Goal: Task Accomplishment & Management: Manage account settings

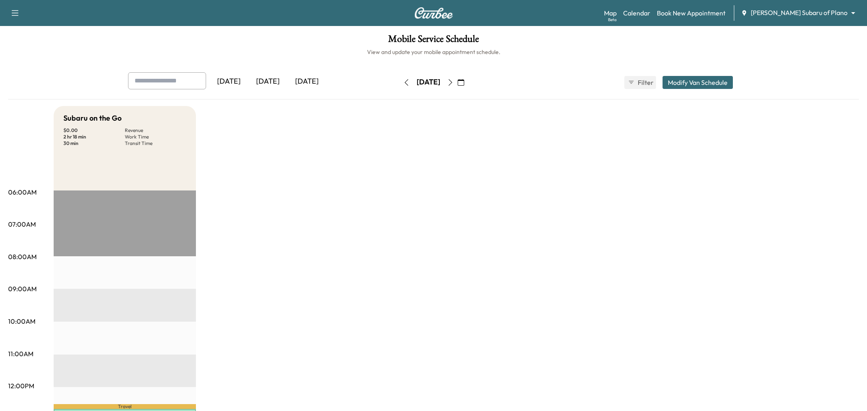
scroll to position [226, 0]
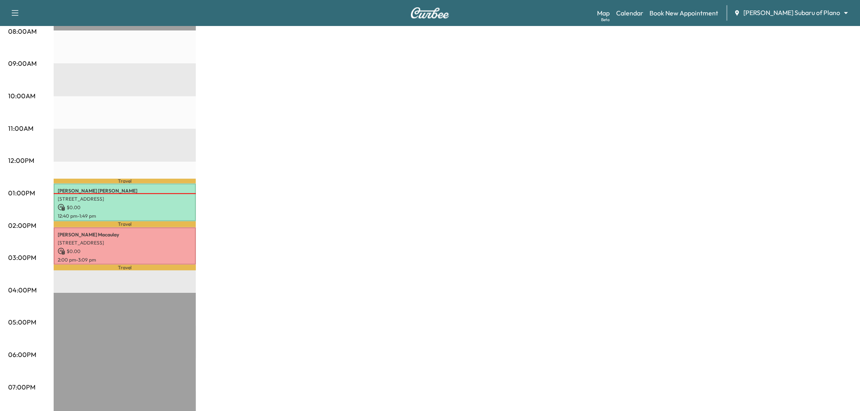
click at [273, 176] on div "Subaru on the Go $ 0.00 Revenue 2 hr 18 min Work Time 30 min Transit Time Trave…" at bounding box center [453, 186] width 798 height 610
click at [169, 248] on p "$ 0.00" at bounding box center [125, 251] width 134 height 7
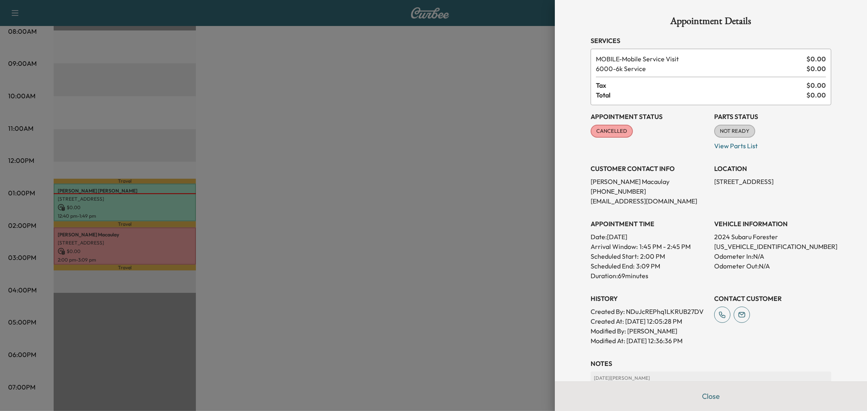
scroll to position [114, 0]
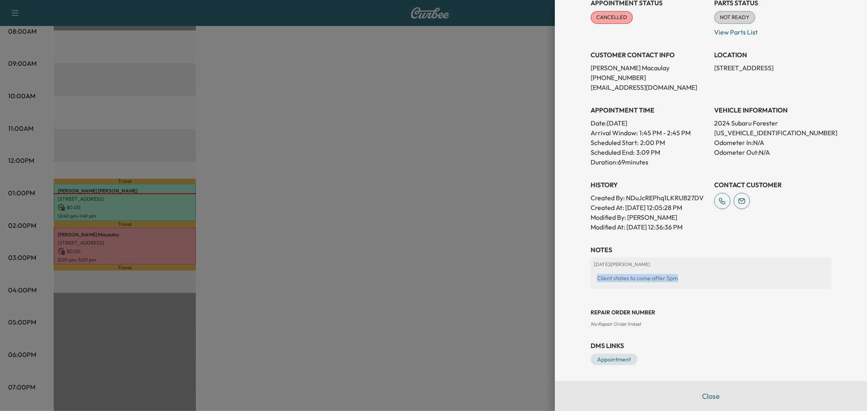
drag, startPoint x: 580, startPoint y: 277, endPoint x: 684, endPoint y: 279, distance: 104.5
click at [684, 279] on div "Appointment Details Services MOBILE - Mobile Service Visit $ 0.00 6000 - 6k Ser…" at bounding box center [711, 133] width 260 height 495
click at [543, 279] on div at bounding box center [433, 205] width 867 height 411
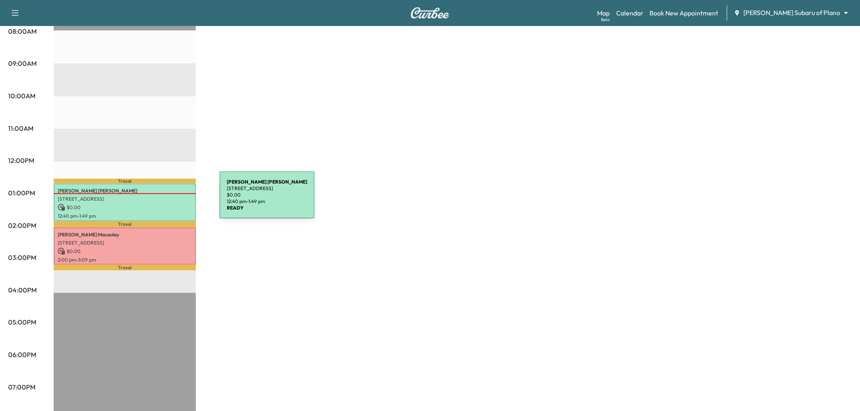
click at [159, 200] on div "SREEKAR TUMMALA 6201 CORSICA WAY, Plano, TX 75024, US $ 0.00 12:40 pm - 1:49 pm" at bounding box center [125, 203] width 142 height 38
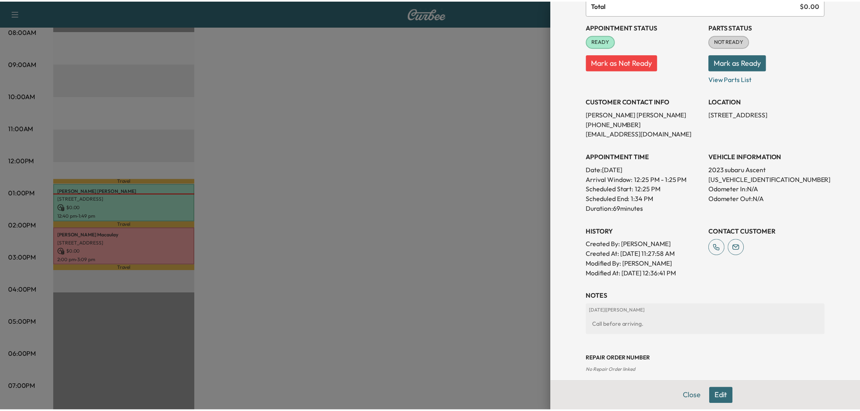
scroll to position [0, 0]
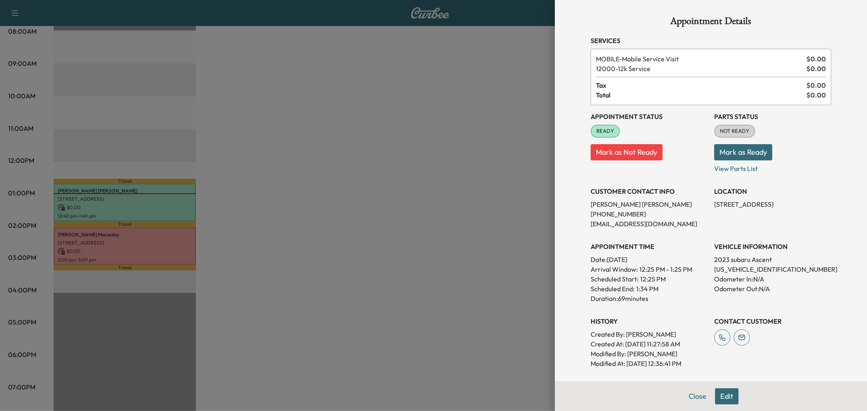
click at [245, 99] on div at bounding box center [433, 205] width 867 height 411
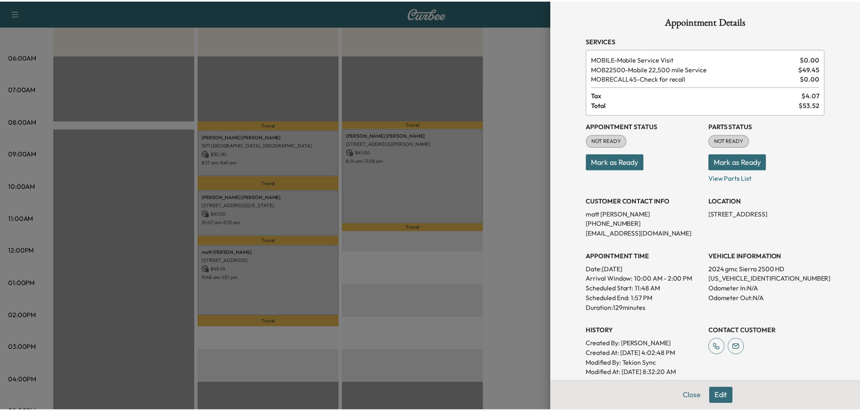
scroll to position [146, 0]
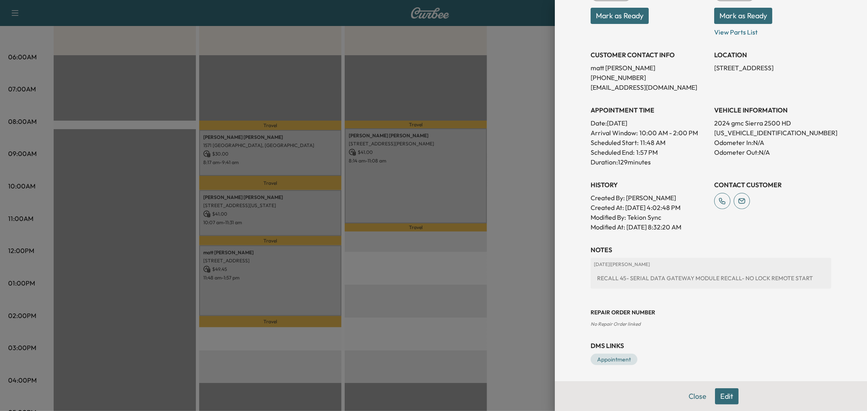
click at [415, 267] on div at bounding box center [433, 205] width 867 height 411
